Goal: Task Accomplishment & Management: Manage account settings

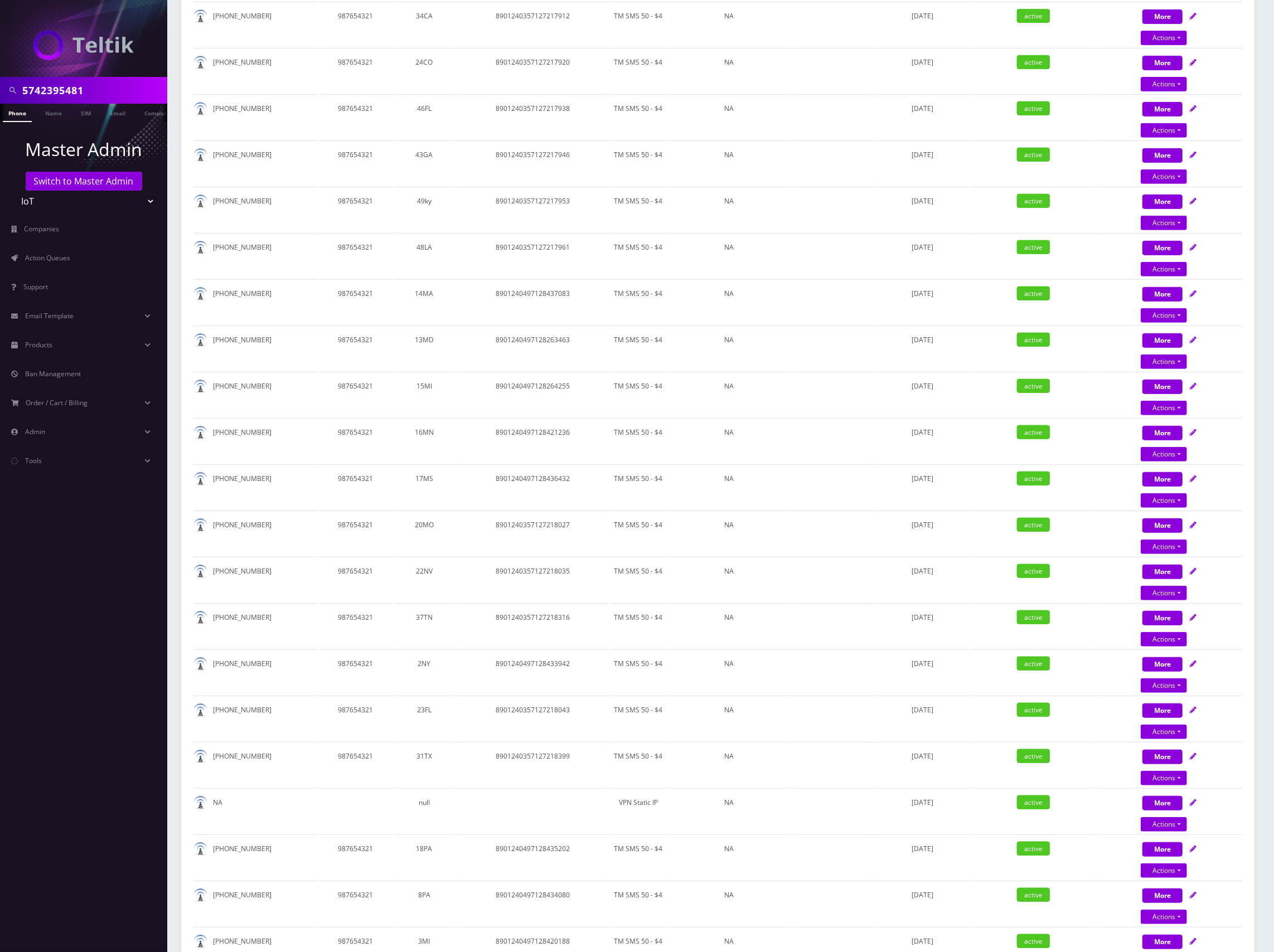
scroll to position [384, 0]
click at [41, 92] on input "5742395481" at bounding box center [93, 90] width 142 height 21
paste input "7325694159"
type input "7325694159"
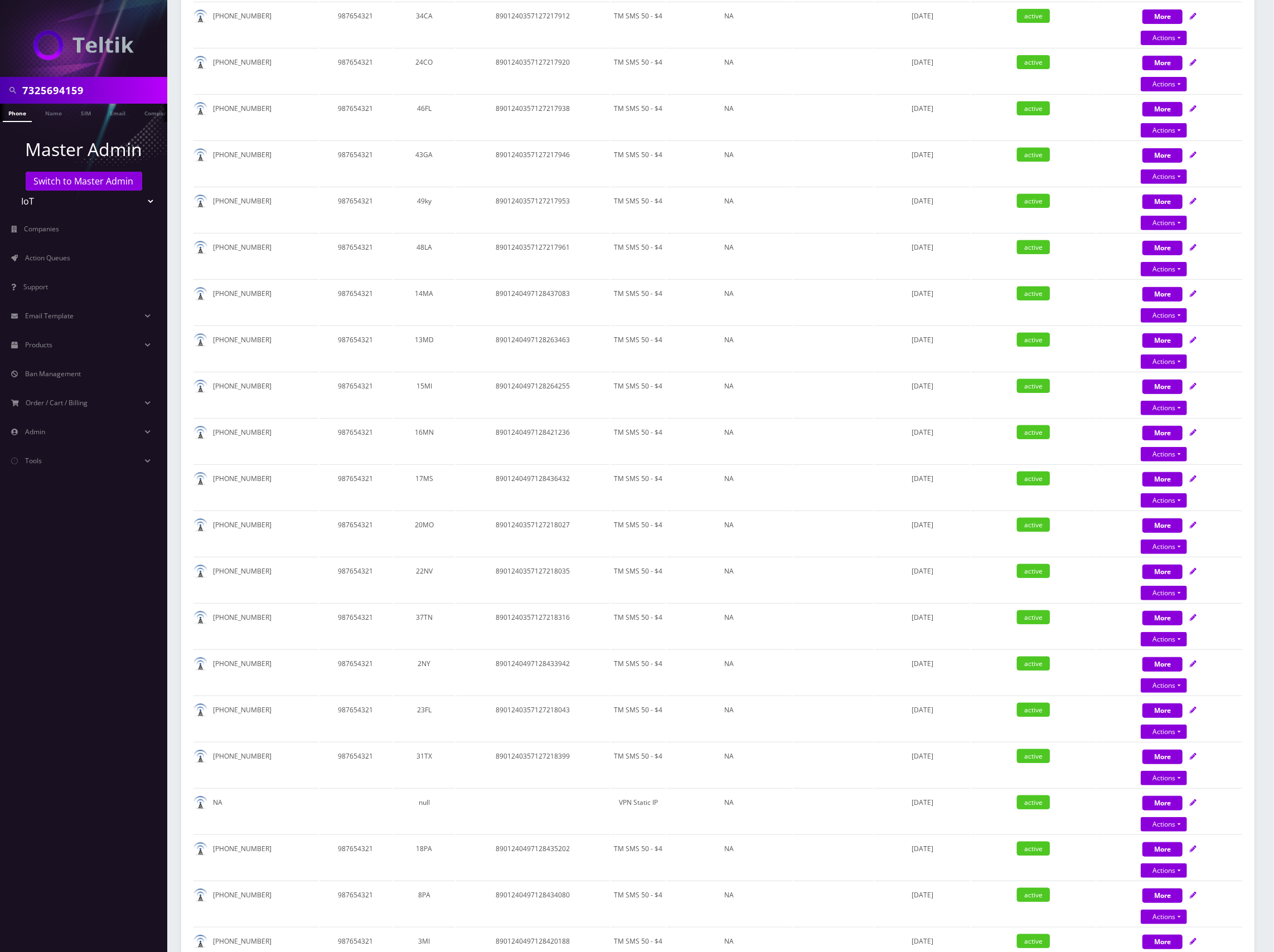
click at [85, 201] on select "Teltik Production My Link Mobile VennMobile Unlimited Advanced LTE Rexing Inc D…" at bounding box center [83, 201] width 142 height 21
click at [94, 184] on link "Switch to Master Admin" at bounding box center [83, 181] width 117 height 19
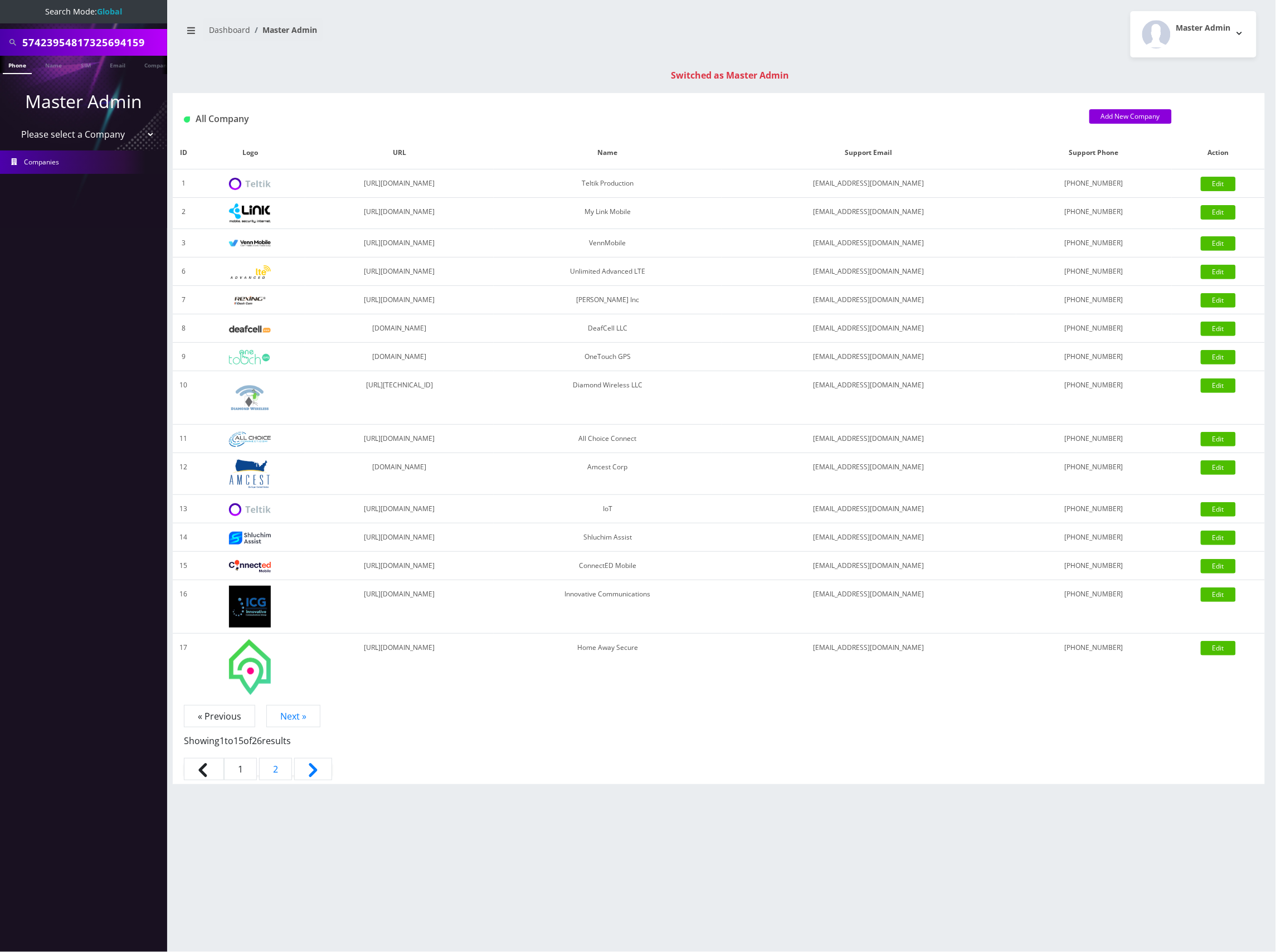
type input "57423954817325694159"
click at [21, 65] on link "Phone" at bounding box center [18, 65] width 29 height 18
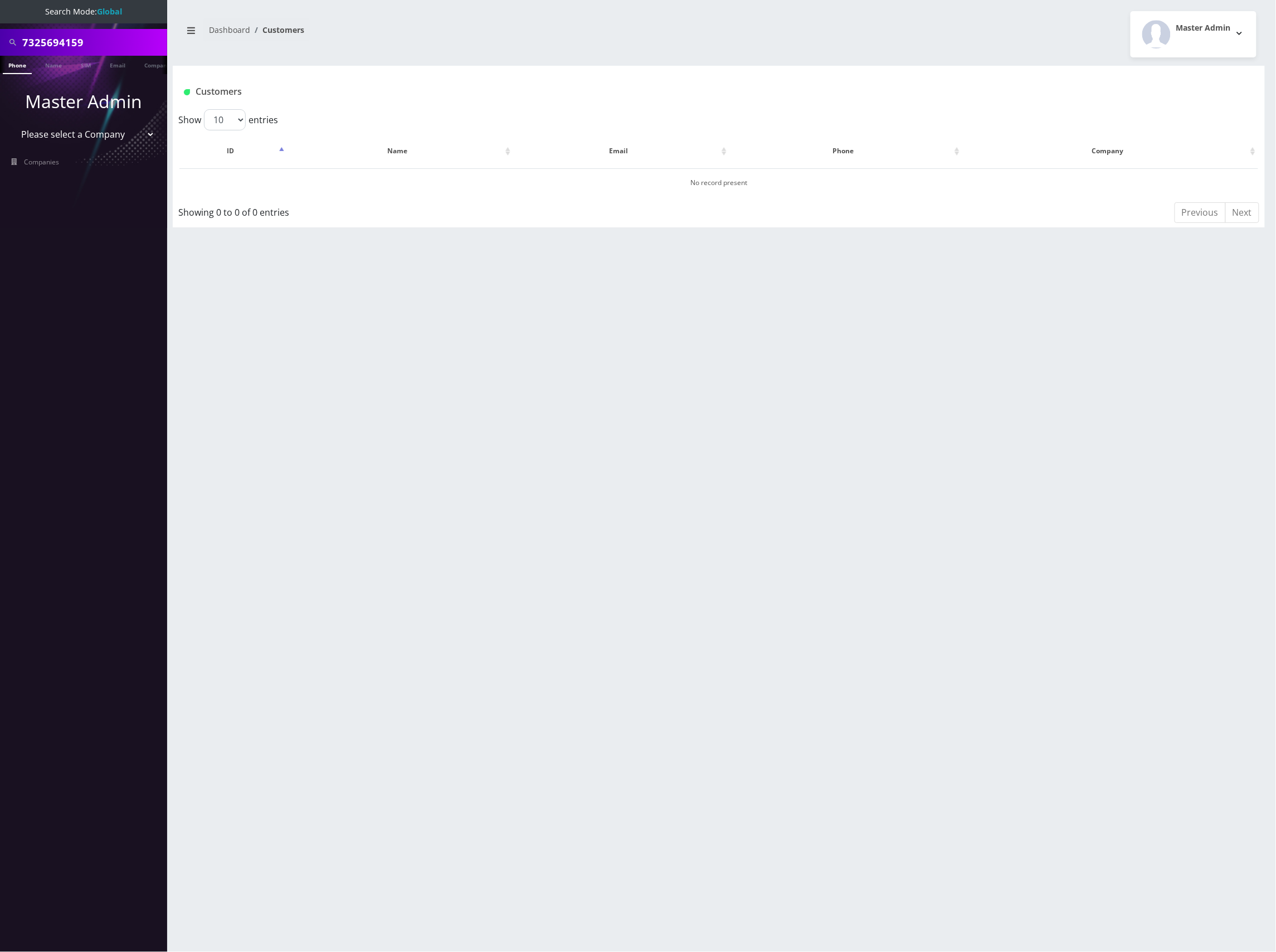
type input "7325694159"
click at [23, 65] on link "Phone" at bounding box center [18, 65] width 29 height 18
click at [389, 179] on button "Hindy Schon" at bounding box center [377, 182] width 70 height 15
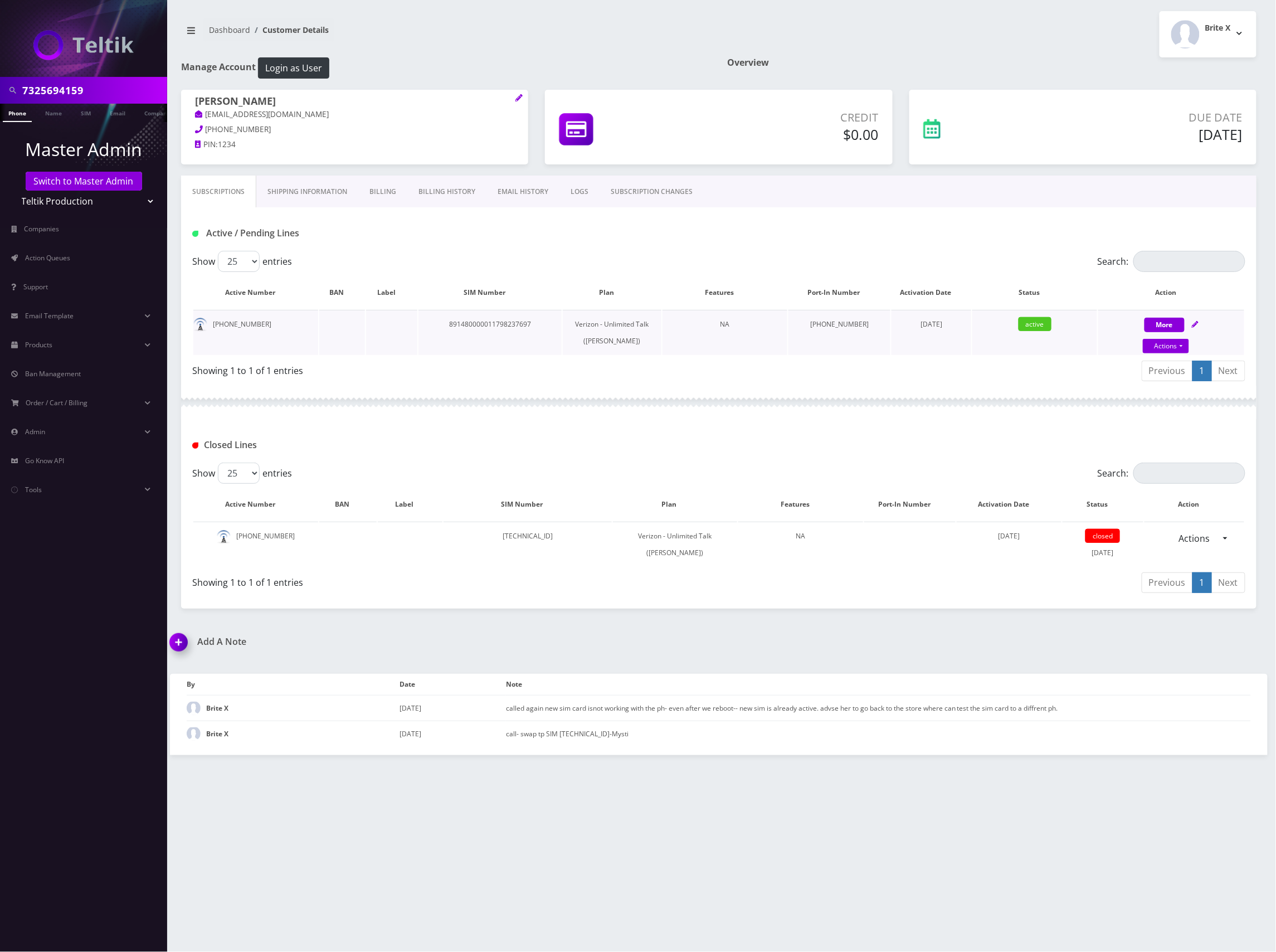
click at [1197, 324] on icon at bounding box center [1195, 324] width 7 height 7
select select "459"
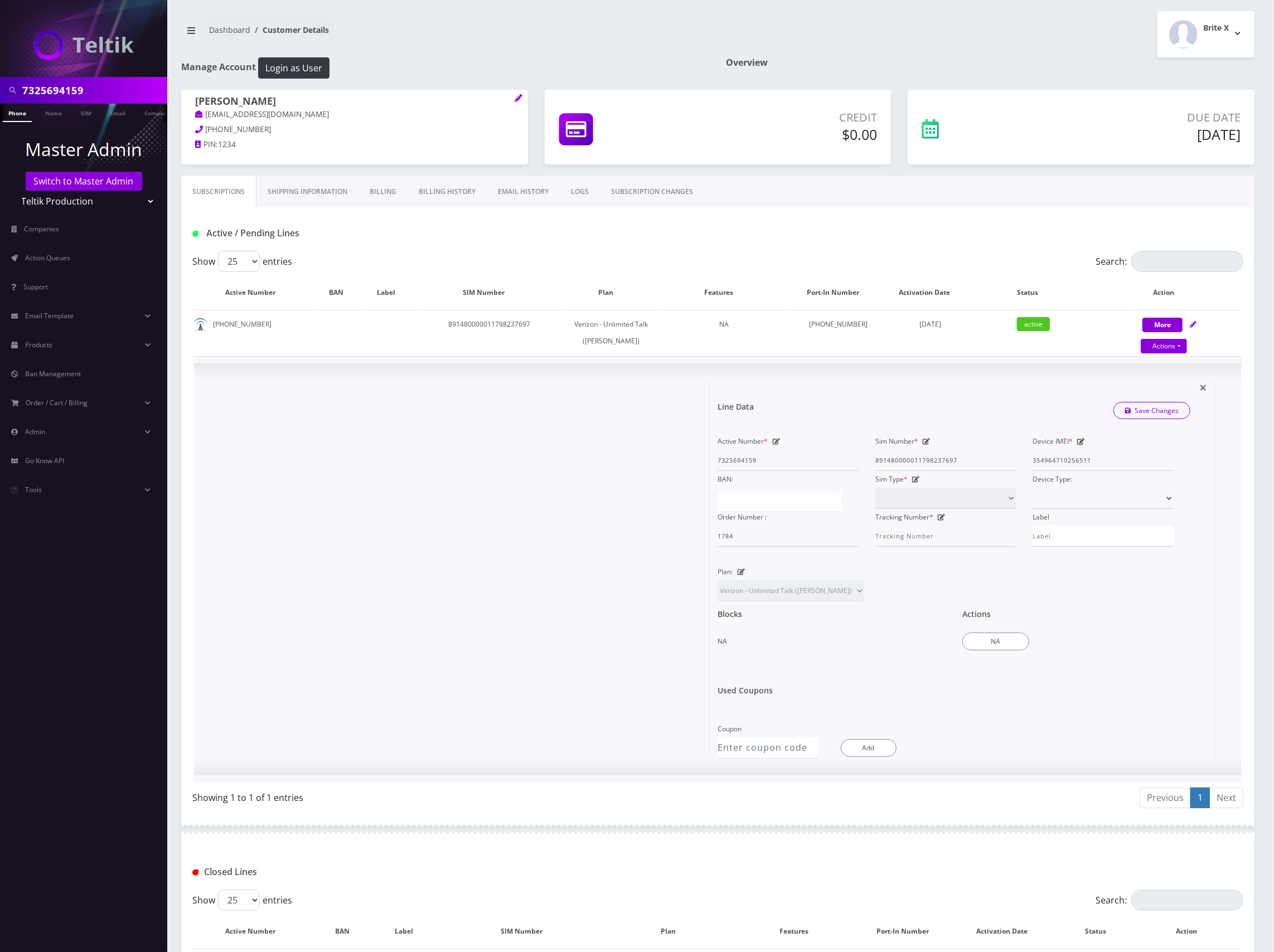
click at [1079, 442] on icon at bounding box center [1081, 441] width 8 height 7
click at [1085, 464] on input "354964710256511" at bounding box center [1102, 460] width 140 height 21
click at [1080, 438] on icon at bounding box center [1081, 441] width 8 height 7
click at [1079, 441] on icon at bounding box center [1081, 441] width 8 height 7
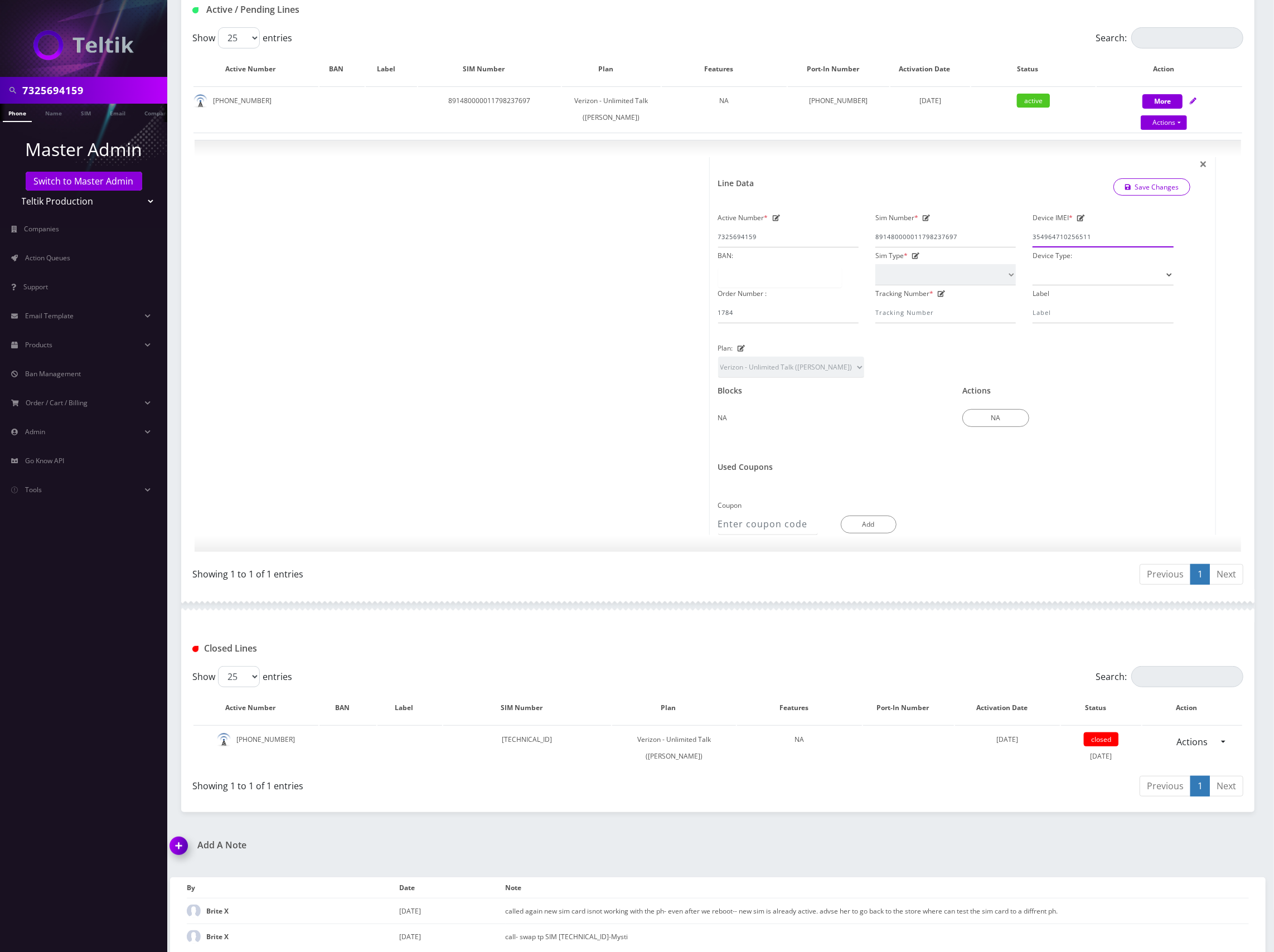
scroll to position [230, 0]
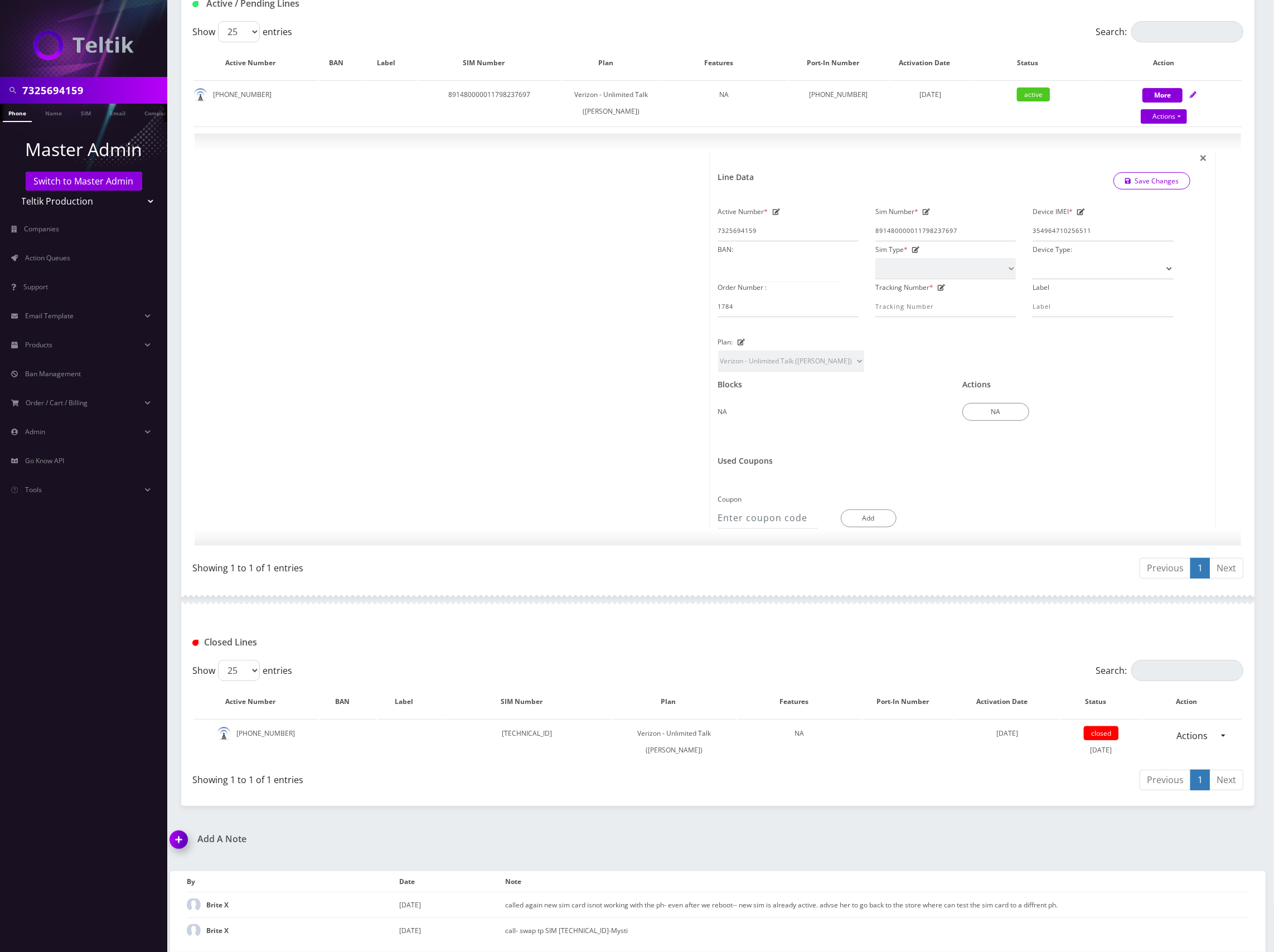
click at [226, 837] on h1 "Add A Note" at bounding box center [440, 839] width 539 height 11
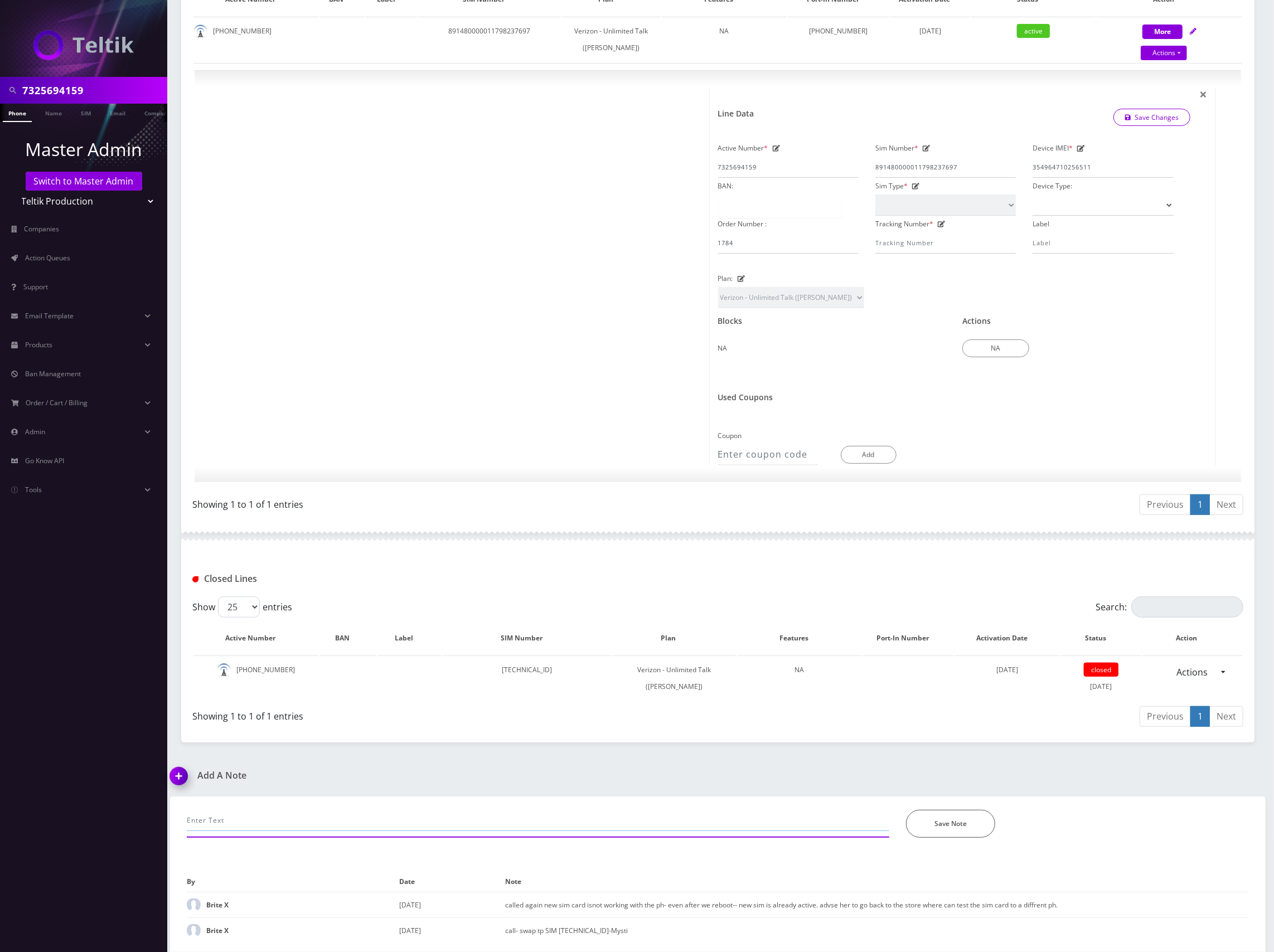
click at [438, 817] on input "text" at bounding box center [538, 820] width 703 height 21
paste input "354964710256511"
click at [413, 824] on input "IMEI updated from 354964710256511 to" at bounding box center [538, 820] width 703 height 21
paste input "354964715181649"
type input "IMEI updated from 354964710256511 to 354964715181649"
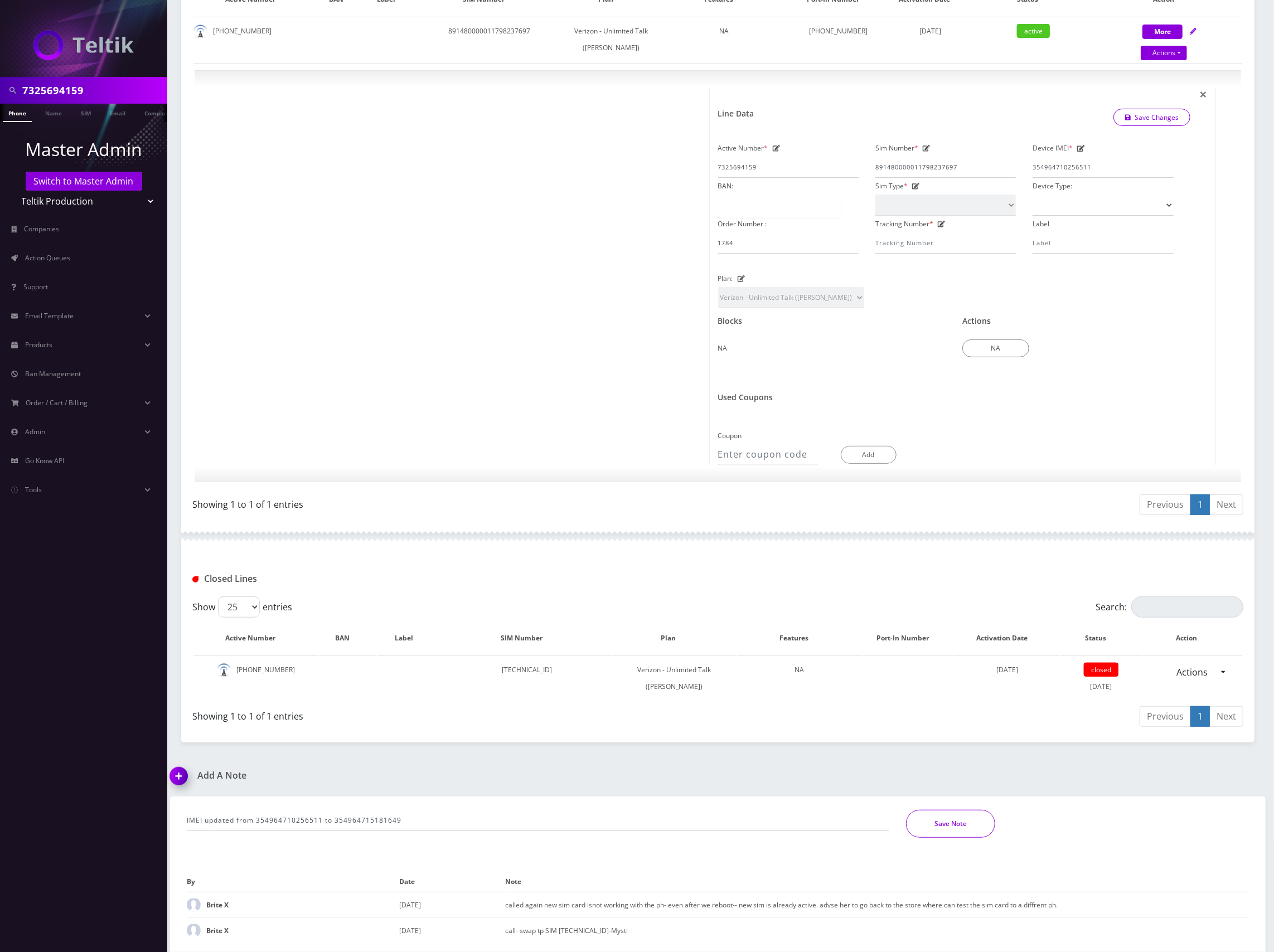
click at [949, 821] on button "Save Note" at bounding box center [951, 824] width 89 height 28
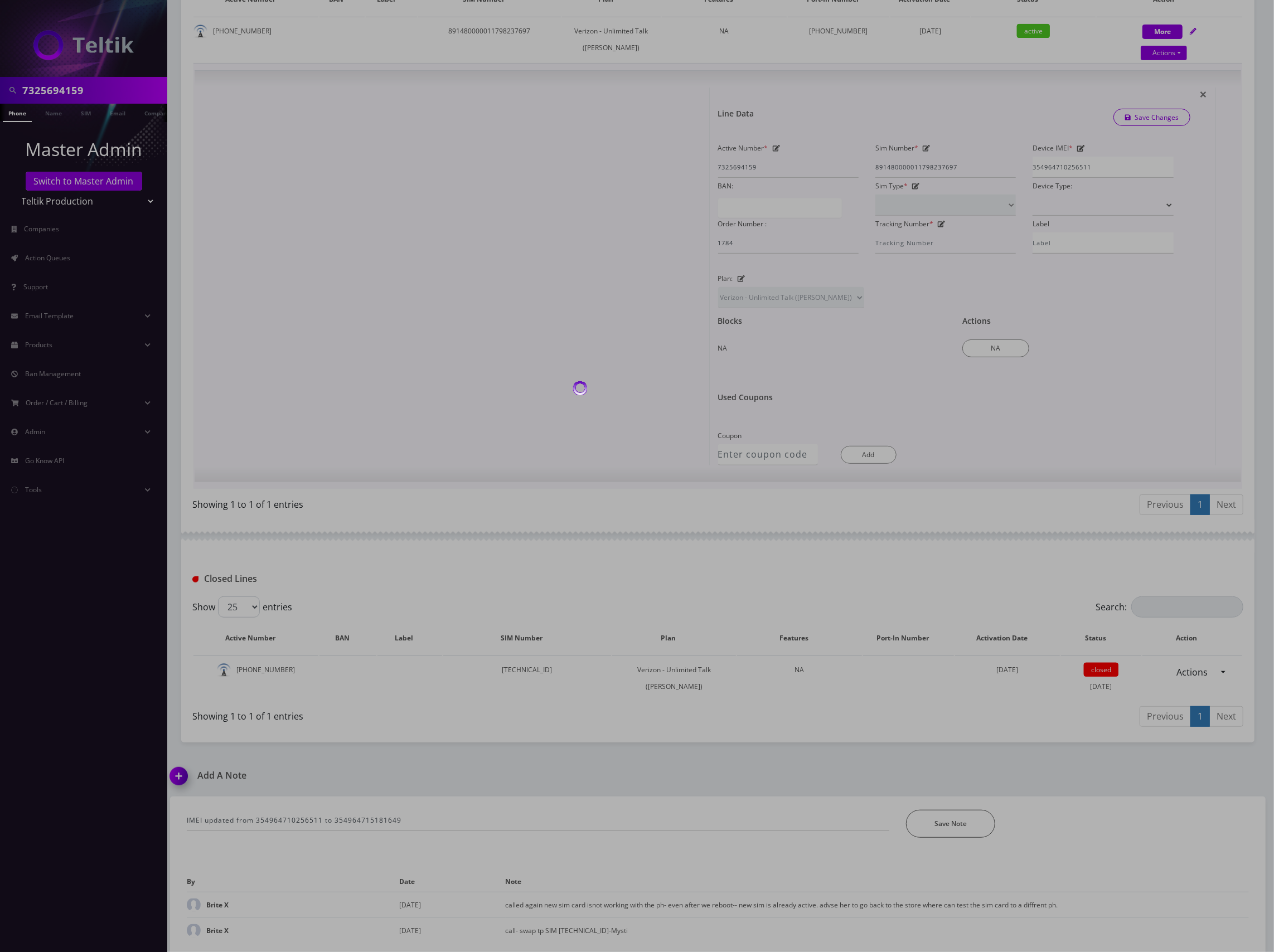
scroll to position [256, 0]
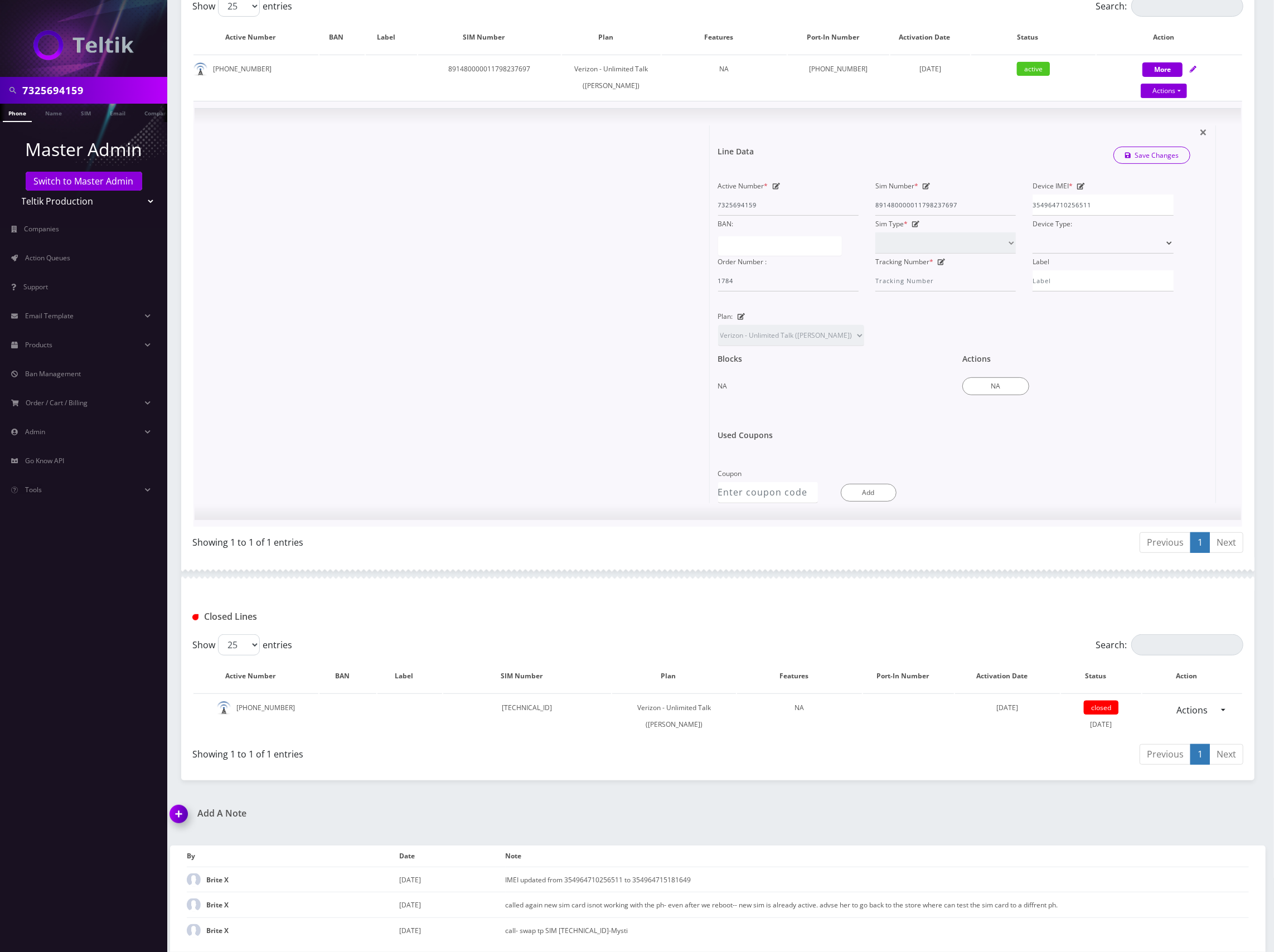
click at [1080, 188] on icon at bounding box center [1081, 186] width 8 height 7
click at [1082, 183] on icon at bounding box center [1081, 186] width 8 height 7
click at [1081, 186] on icon at bounding box center [1081, 186] width 8 height 7
click at [1080, 181] on div "Device IMEI * 354964710256511" at bounding box center [1103, 196] width 157 height 38
click at [1082, 186] on icon at bounding box center [1081, 186] width 8 height 7
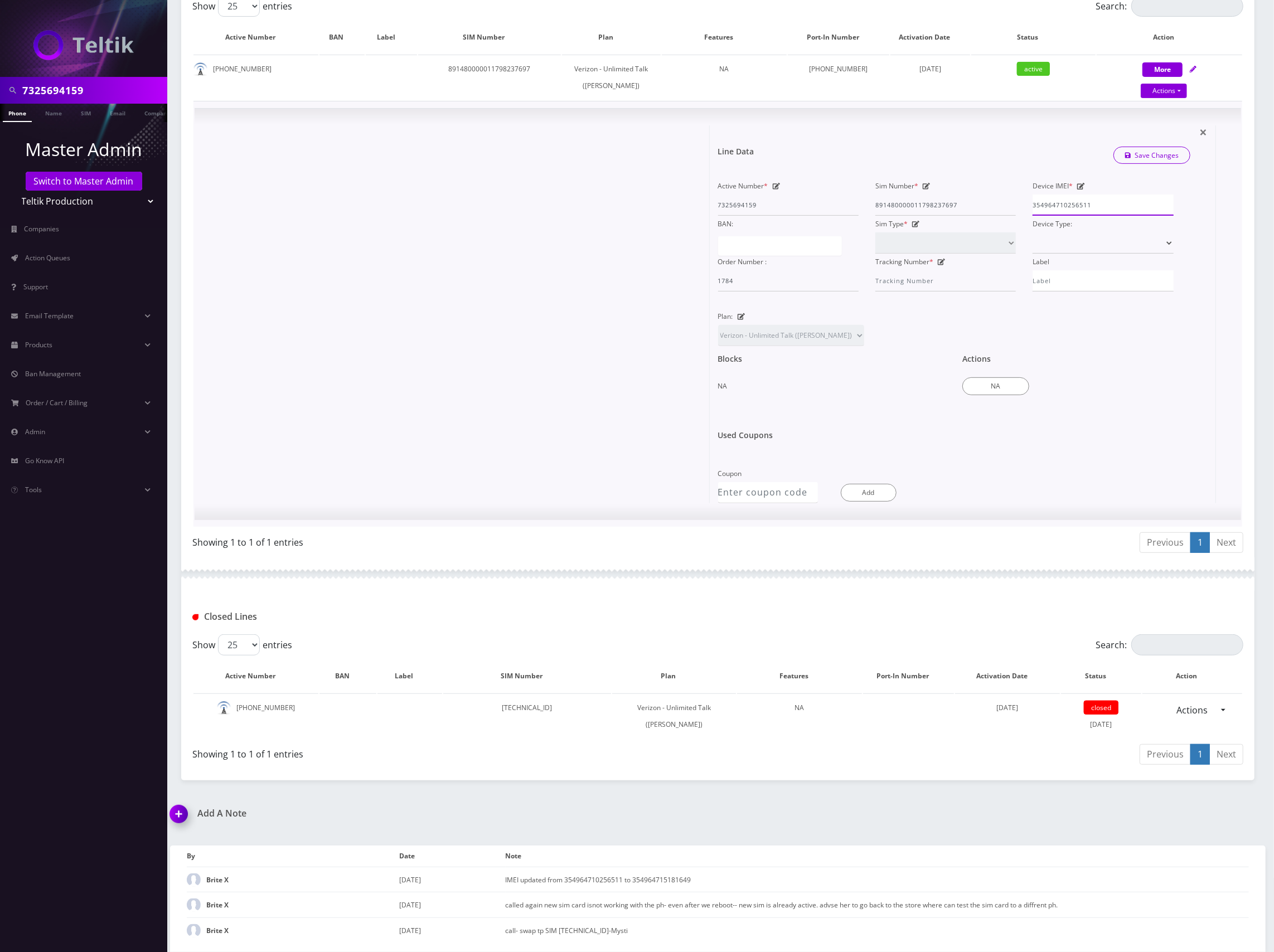
click at [1080, 199] on input "354964710256511" at bounding box center [1102, 205] width 140 height 21
paste input "5181649"
type input "354964715181649"
click at [1136, 158] on link "Save Changes" at bounding box center [1152, 155] width 77 height 18
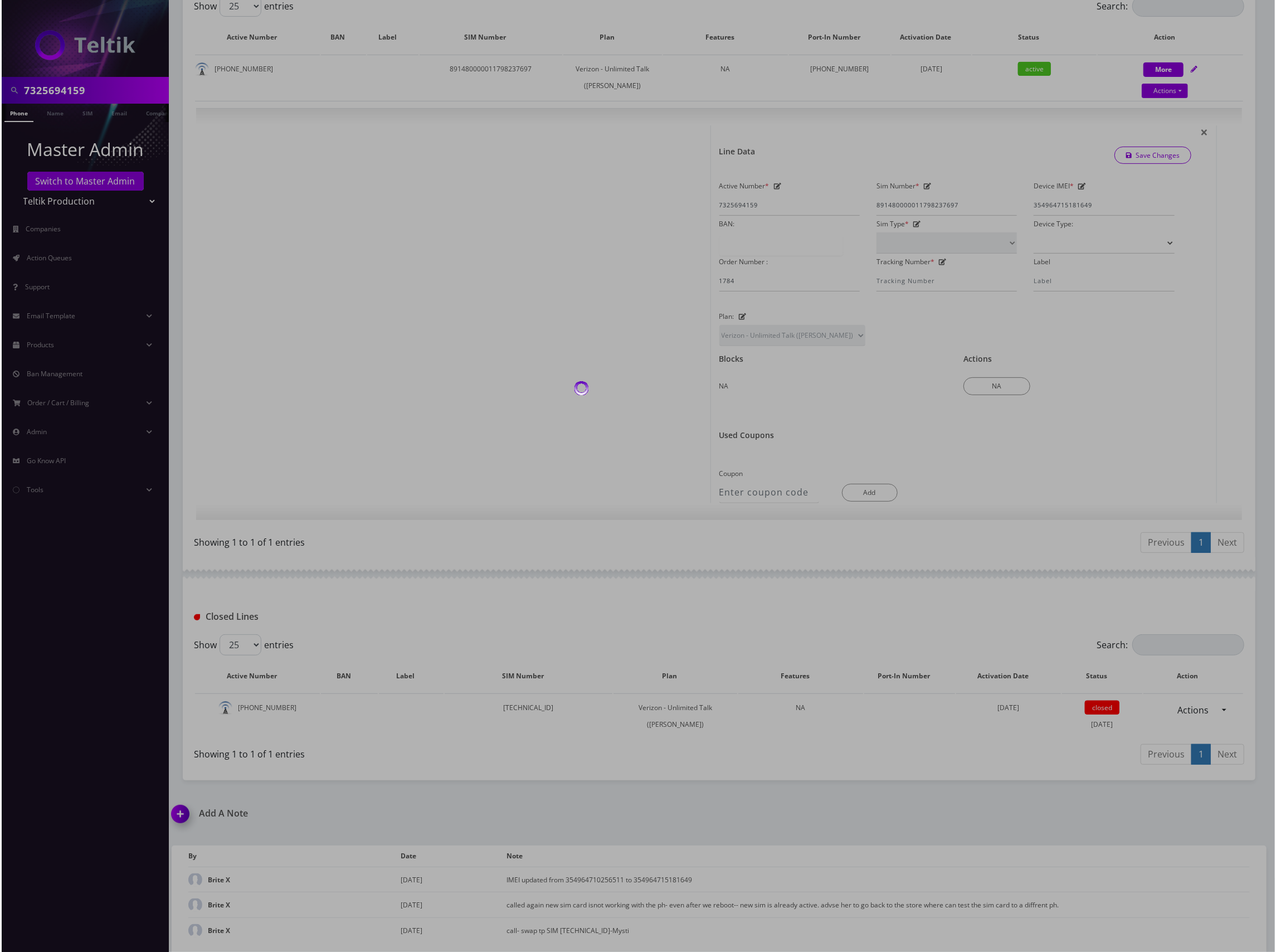
scroll to position [0, 0]
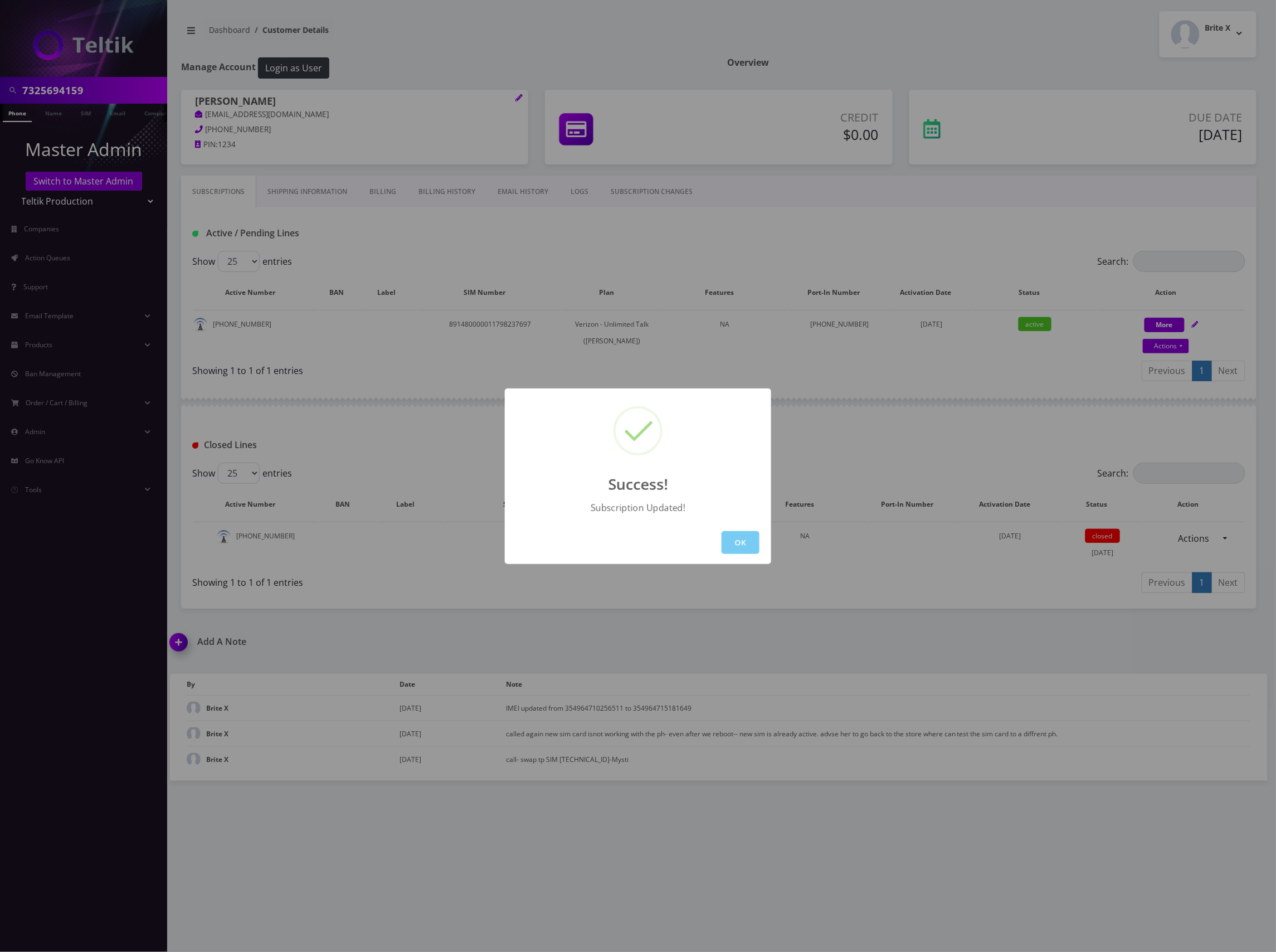
click at [736, 546] on button "OK" at bounding box center [740, 543] width 38 height 23
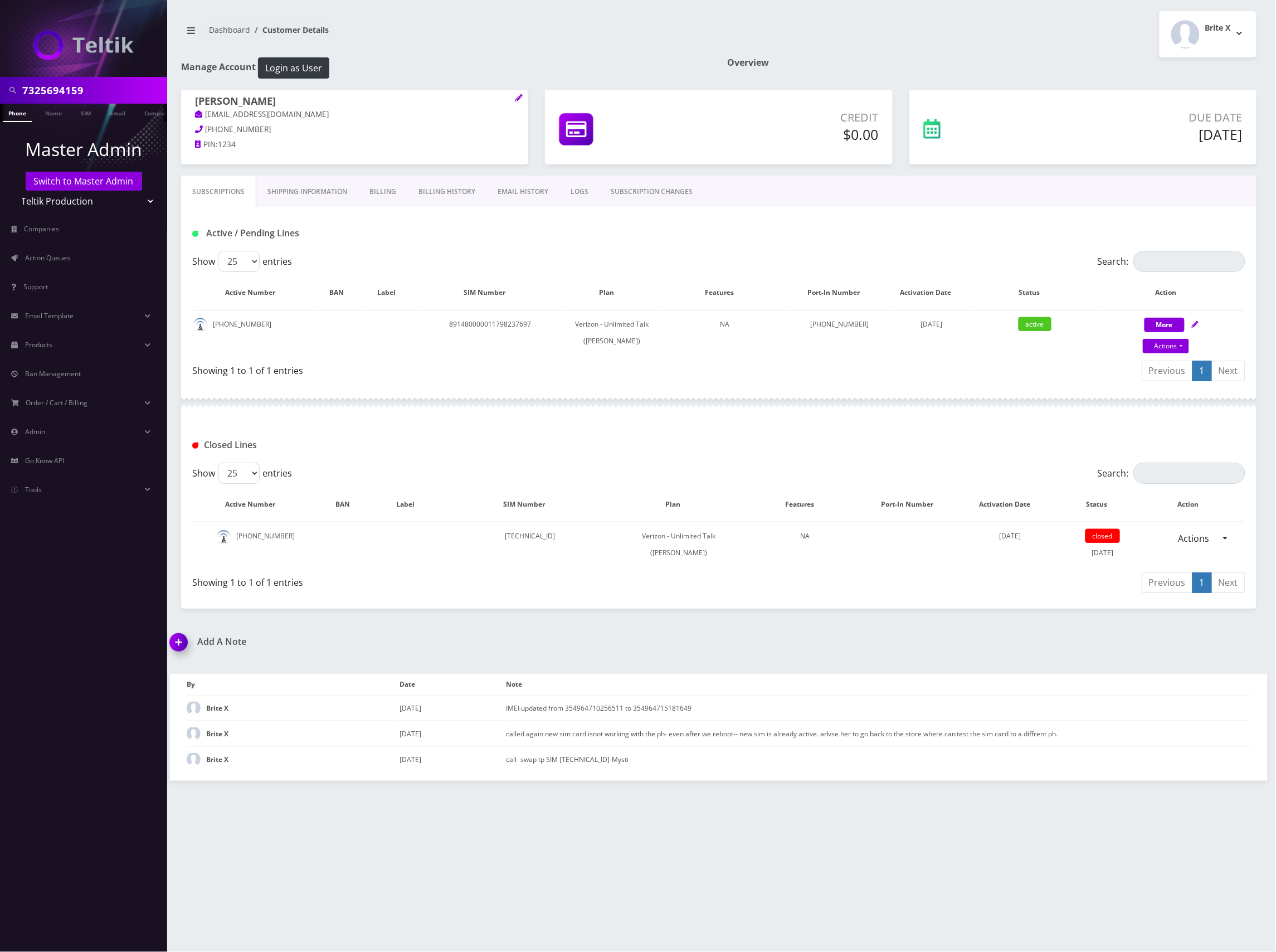
scroll to position [0, 5]
click at [71, 90] on input "7325694159" at bounding box center [93, 90] width 142 height 21
paste input "5742395481"
click at [100, 91] on input "5742395481" at bounding box center [93, 90] width 142 height 21
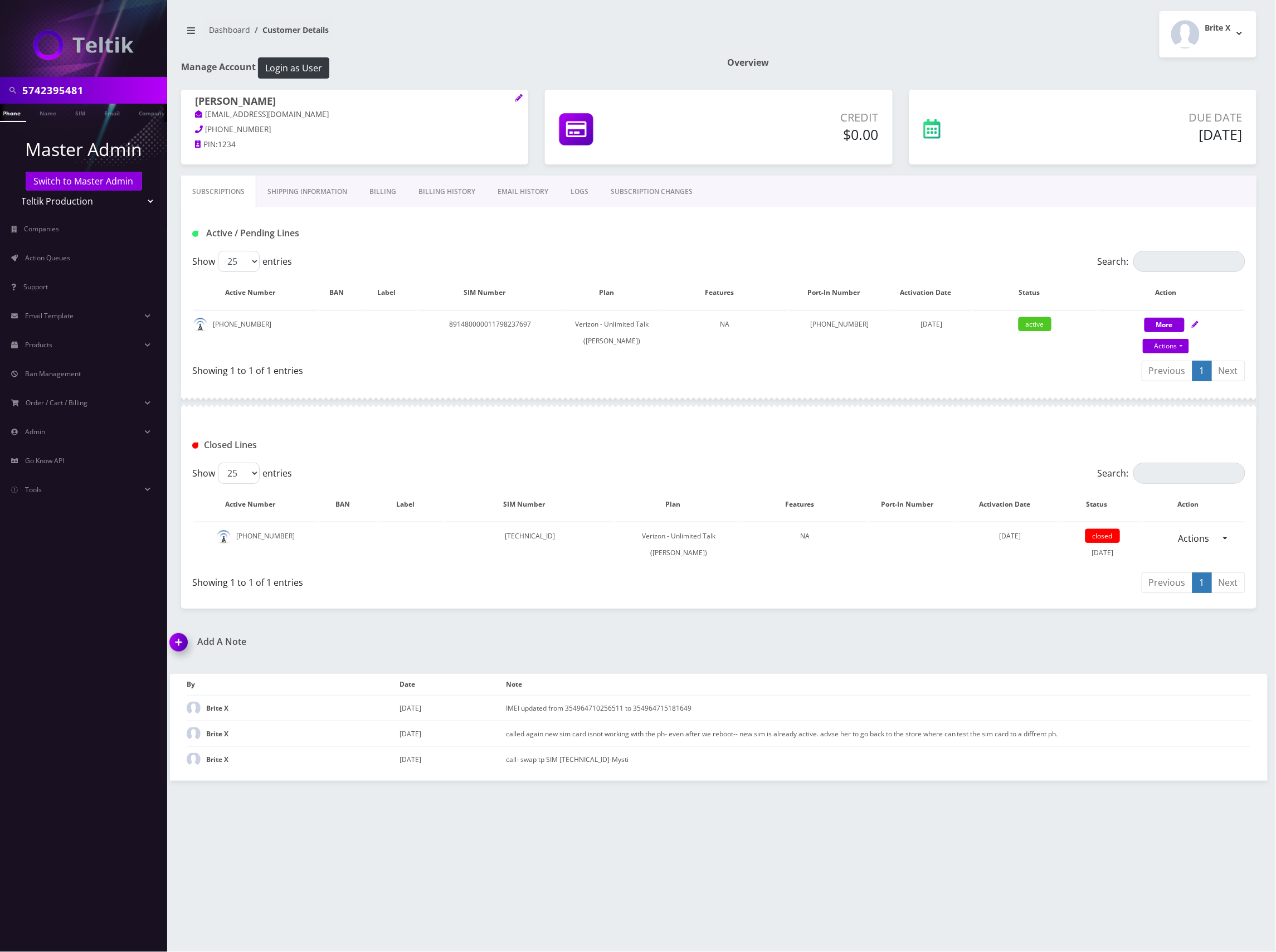
click at [125, 87] on input "5742395481" at bounding box center [93, 90] width 142 height 21
type input "5742395481"
click at [57, 177] on link "Switch to Master Admin" at bounding box center [83, 181] width 117 height 19
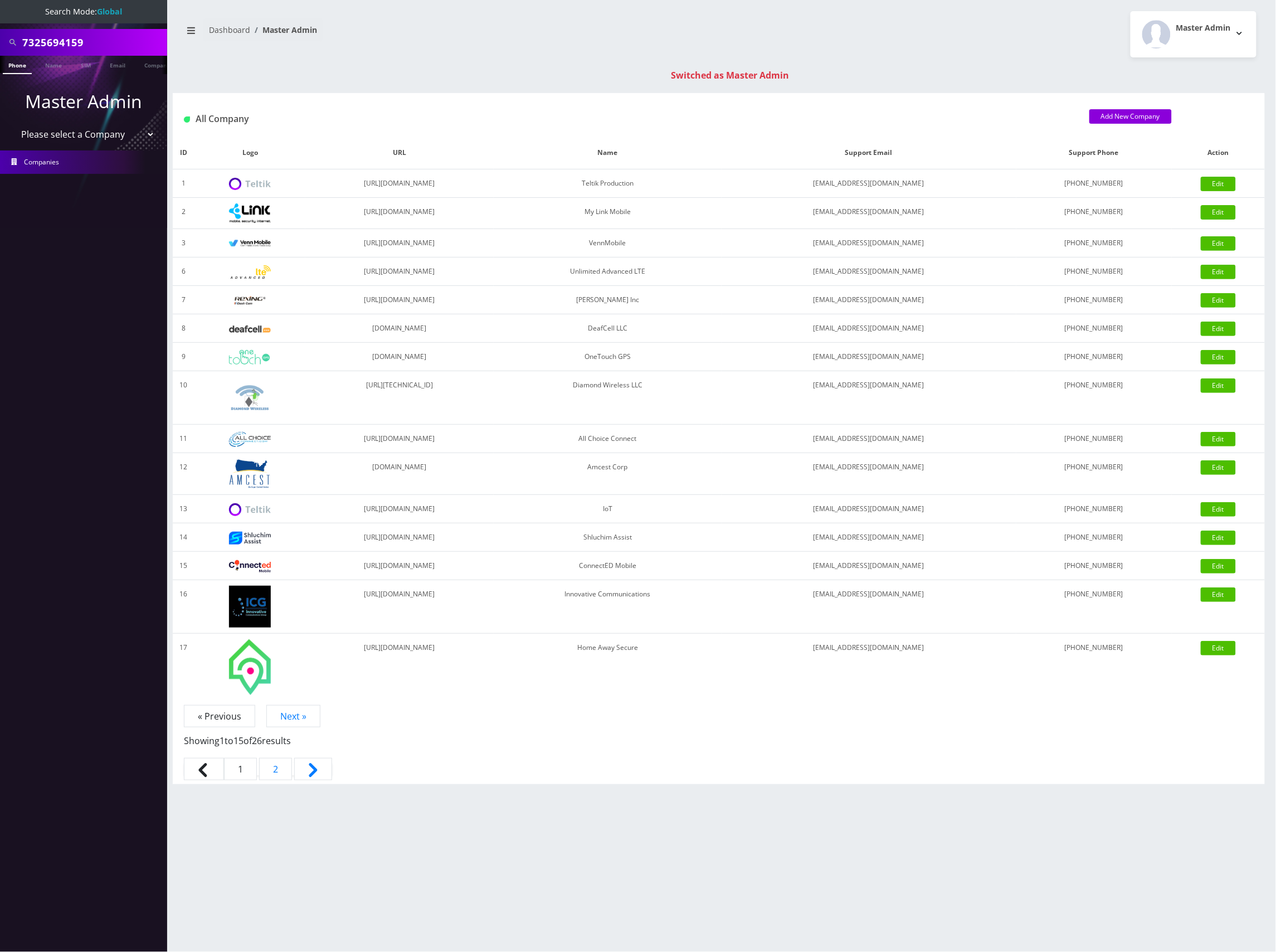
click at [69, 45] on input "7325694159" at bounding box center [93, 42] width 142 height 21
paste input "5742395481"
type input "5742395481"
click at [16, 61] on link "Phone" at bounding box center [18, 65] width 29 height 18
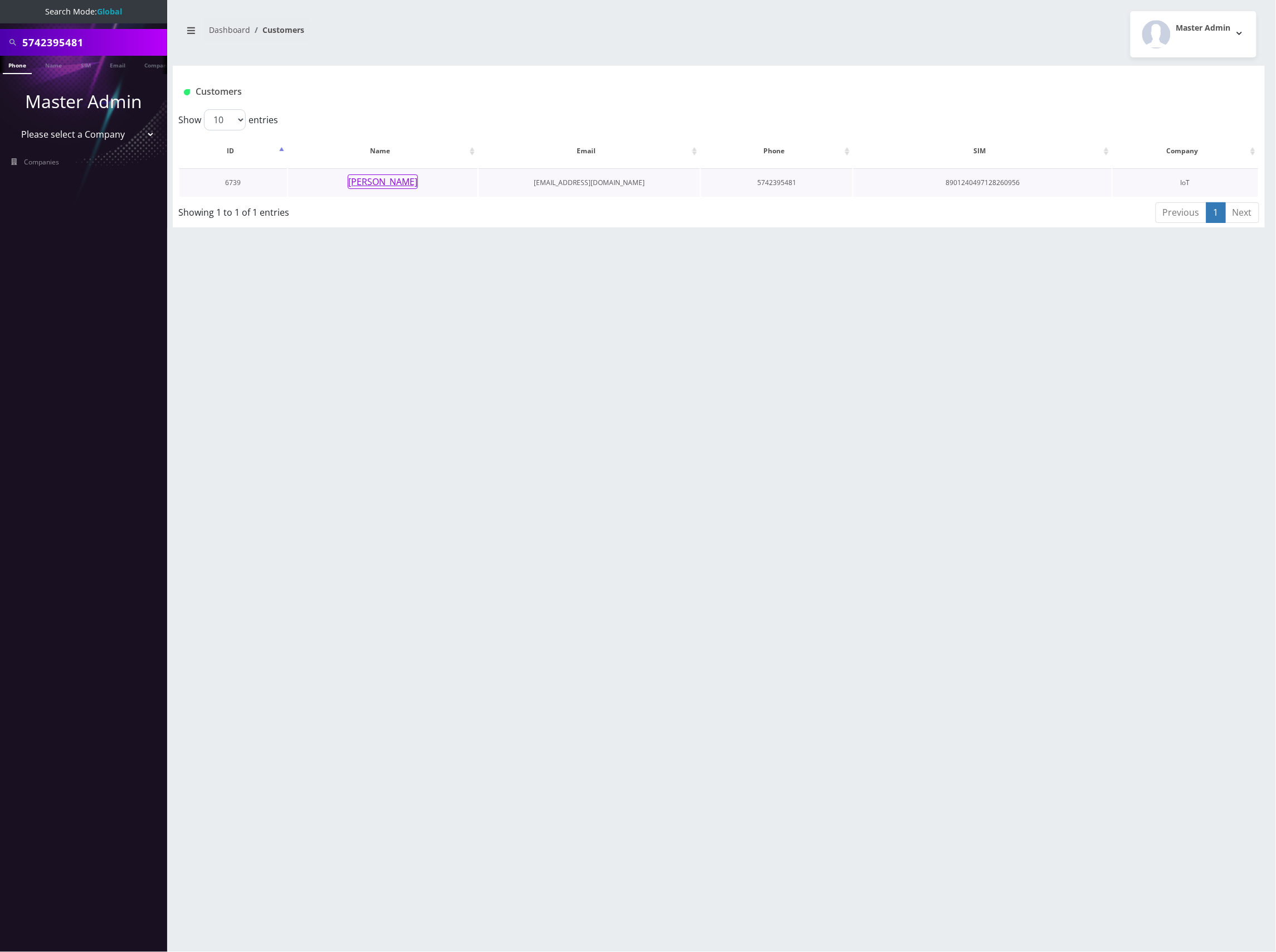
click at [386, 179] on button "[PERSON_NAME]" at bounding box center [383, 182] width 70 height 15
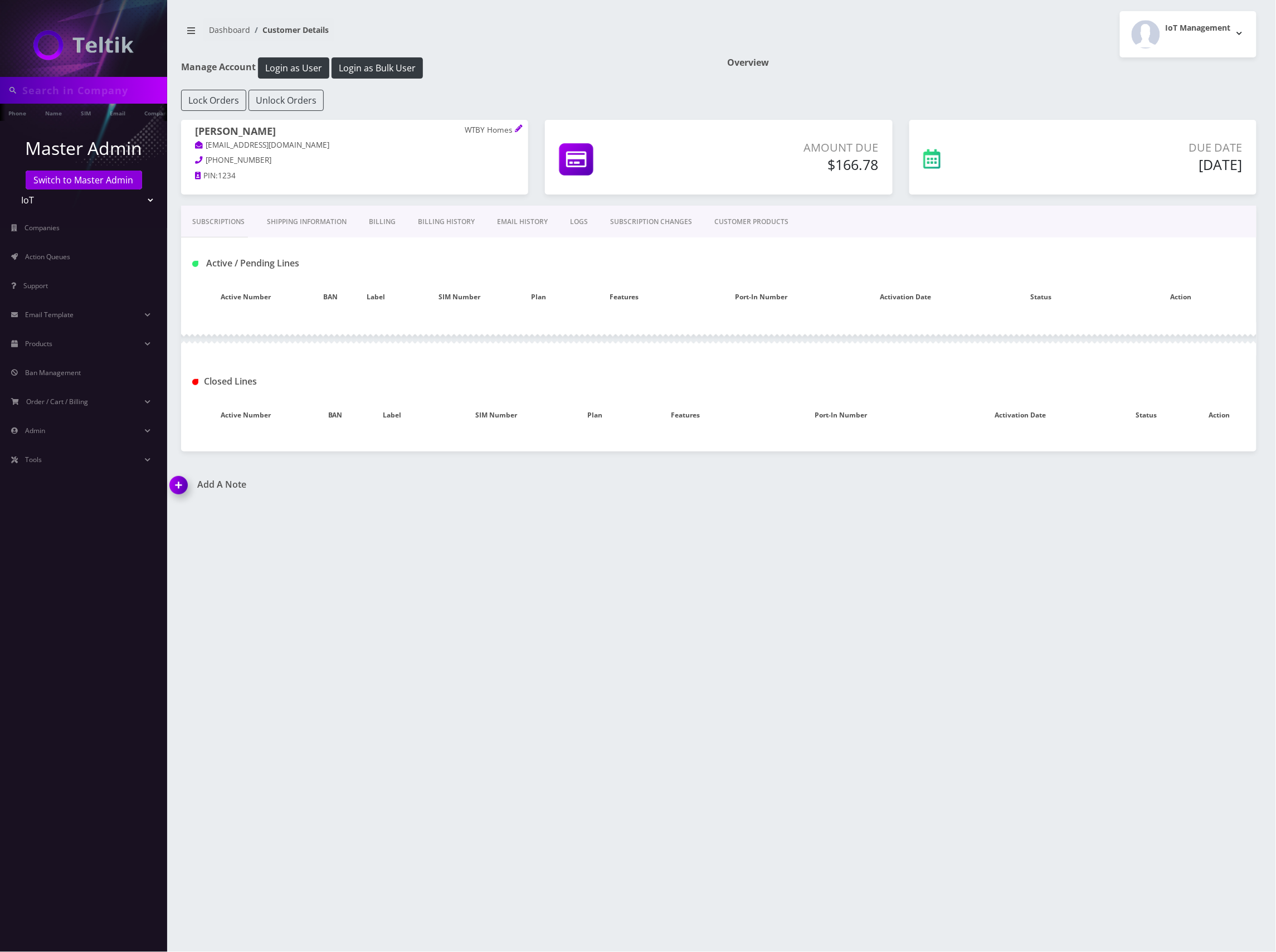
type input "5742395481"
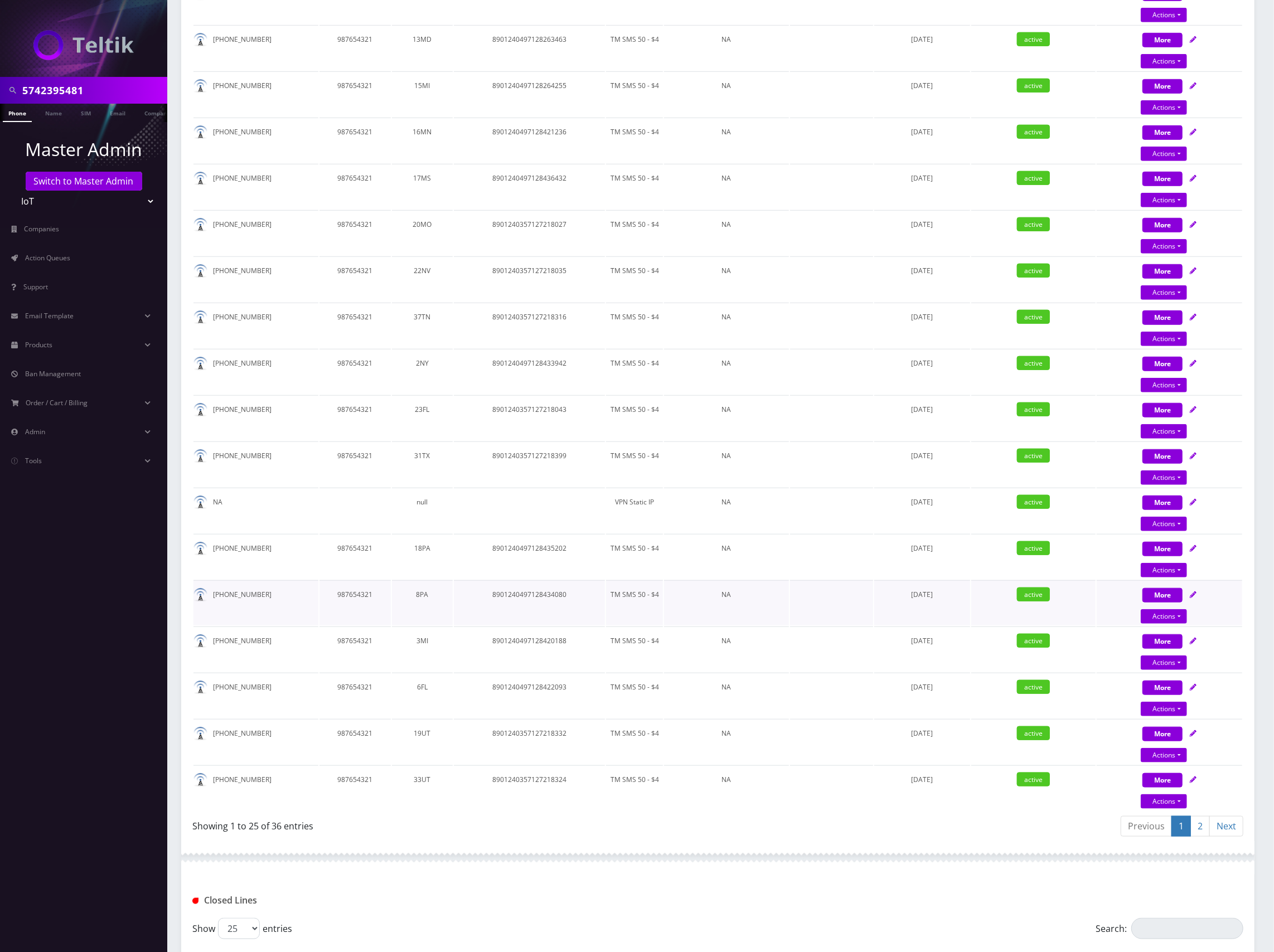
scroll to position [831, 0]
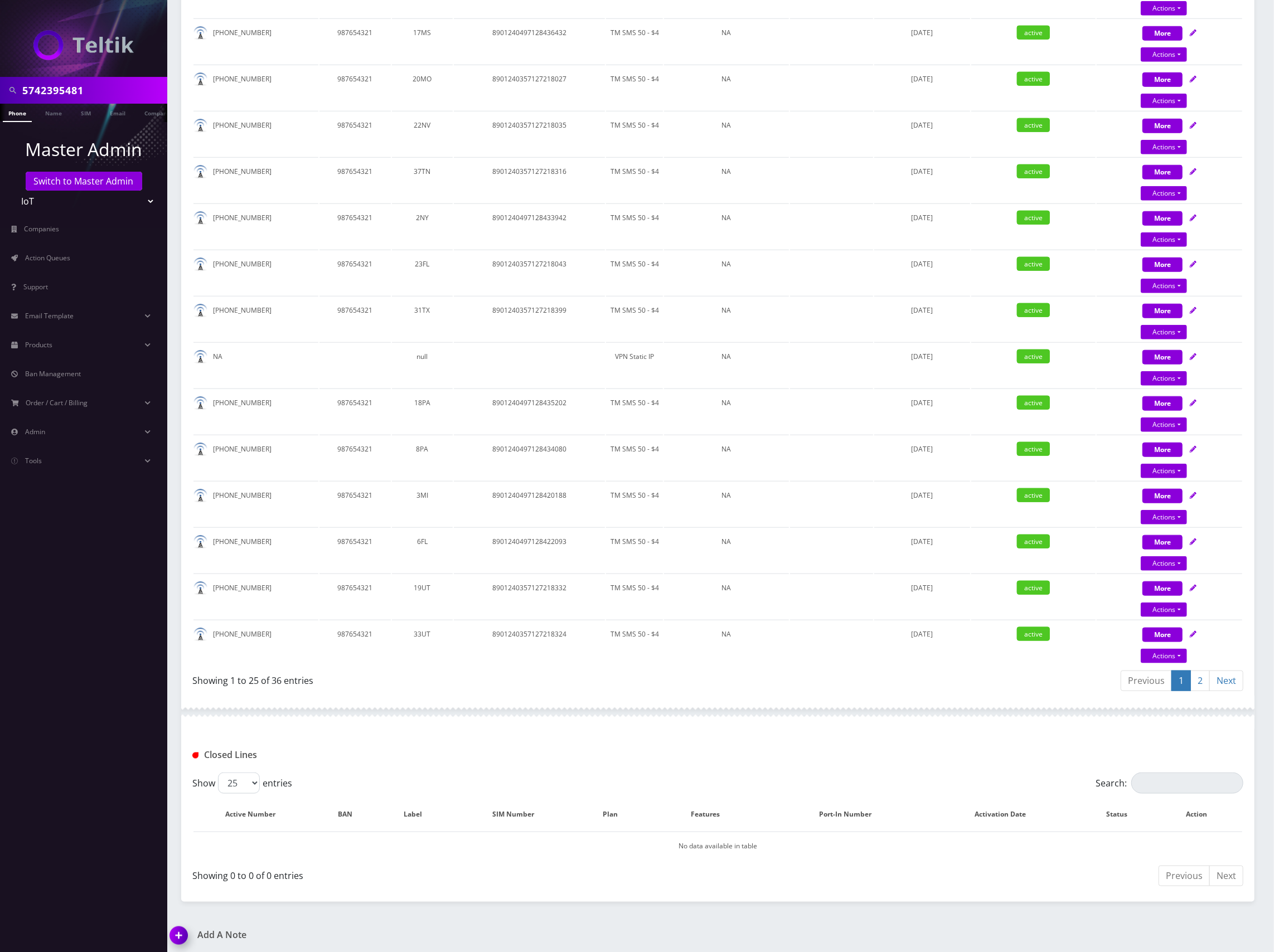
click at [229, 930] on h1 "Add A Note" at bounding box center [440, 935] width 539 height 11
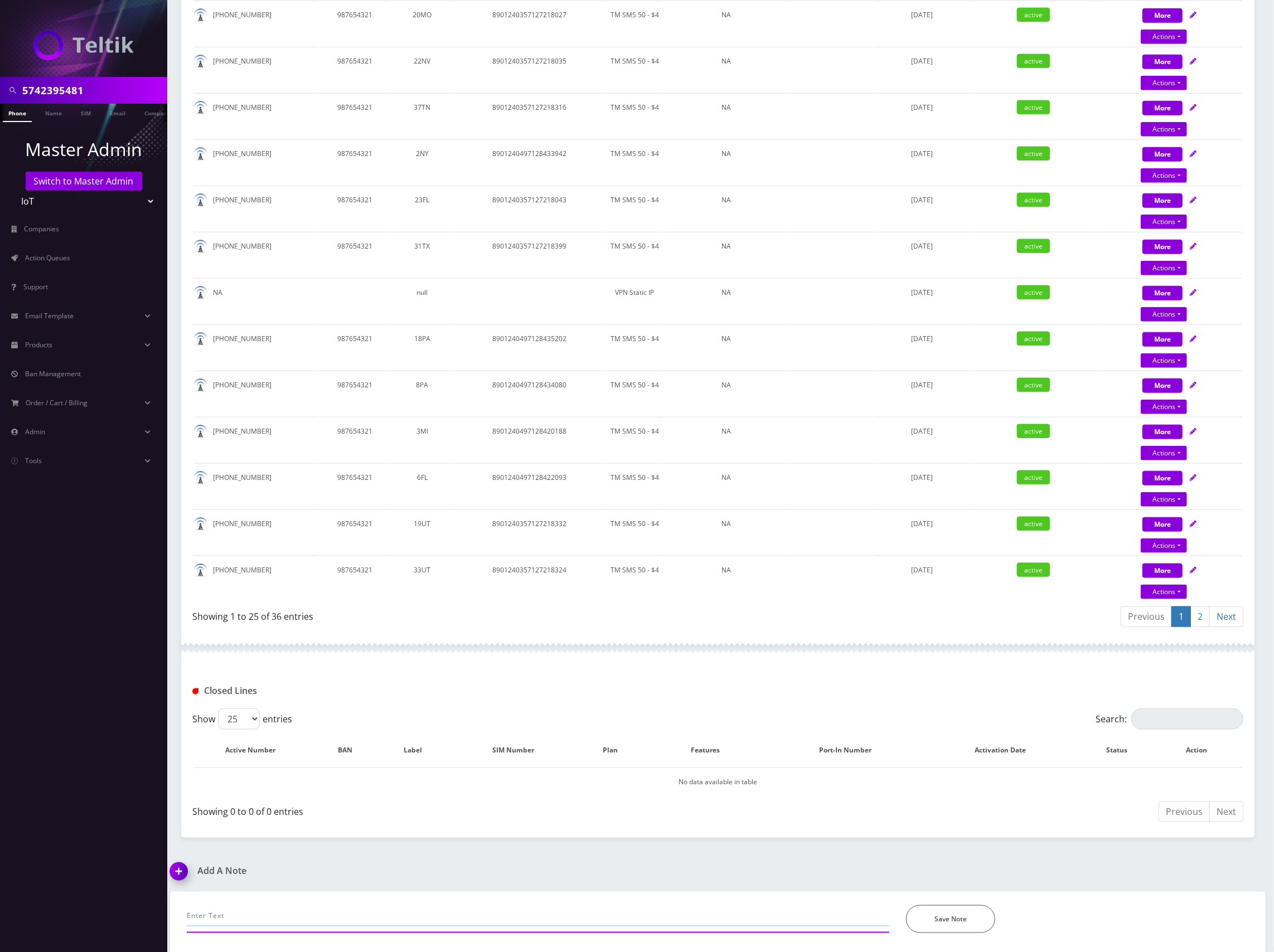
click at [275, 917] on input "text" at bounding box center [538, 915] width 703 height 21
type input "u"
click at [380, 912] on input "made SIM swap on the following lines:" at bounding box center [538, 915] width 703 height 21
paste input "5742395481 3292040277 3132108060 2163198328 3474404259 7542646830 2035786608 41…"
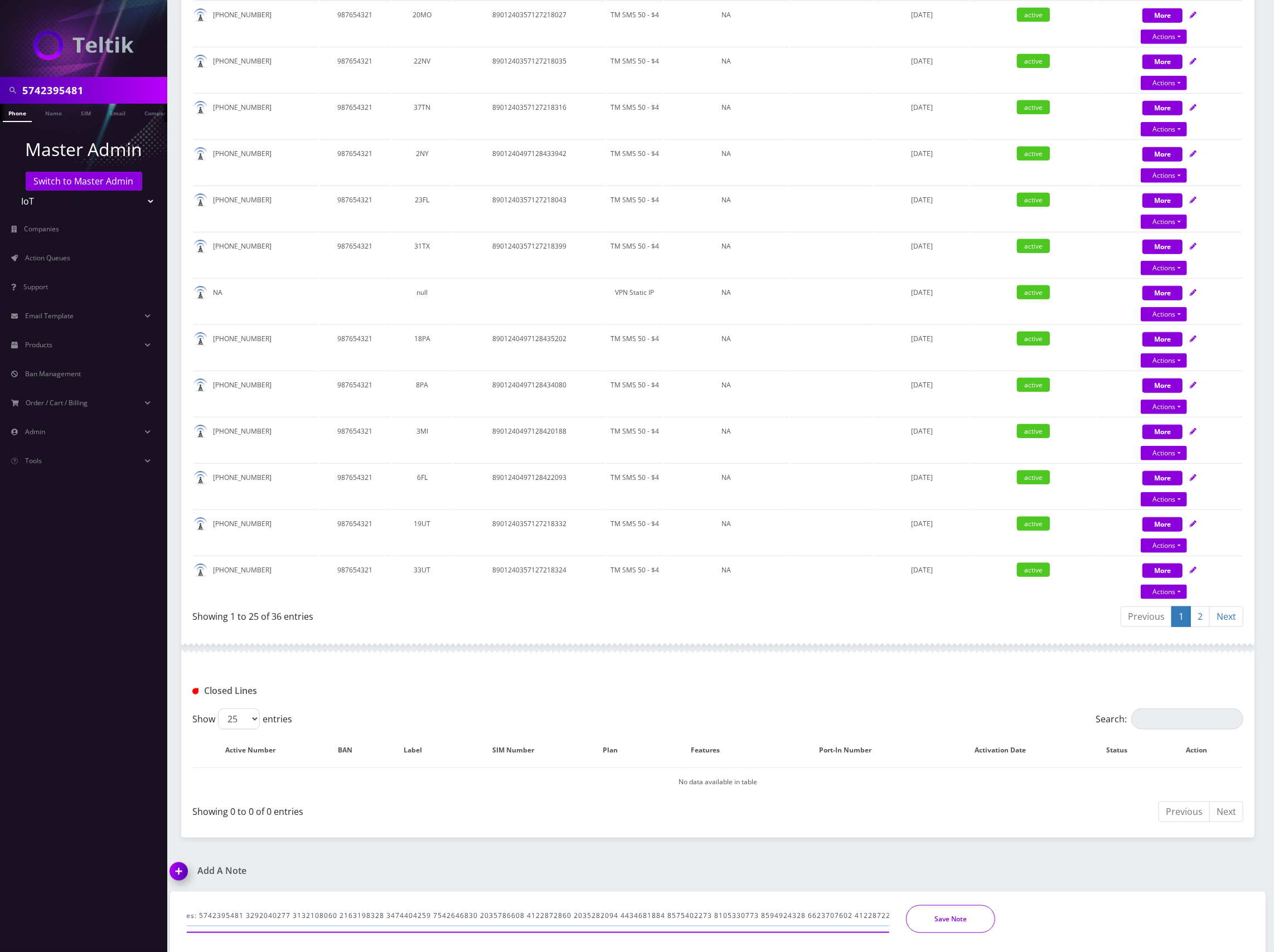
type input "made SIM swap on the following lines: 5742395481 3292040277 3132108060 21631983…"
click at [947, 912] on button "Save Note" at bounding box center [951, 919] width 89 height 28
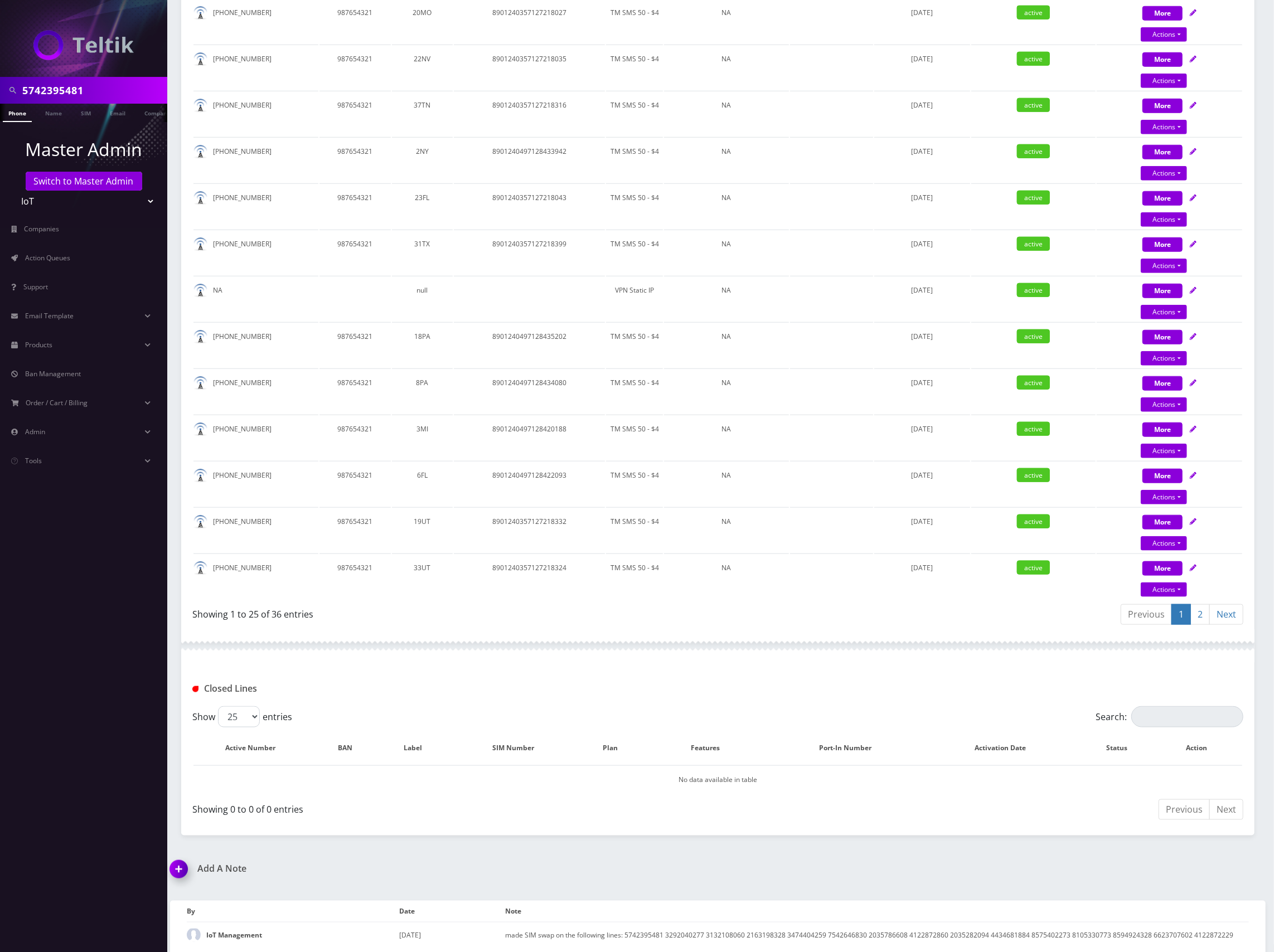
scroll to position [897, 0]
